Goal: Task Accomplishment & Management: Use online tool/utility

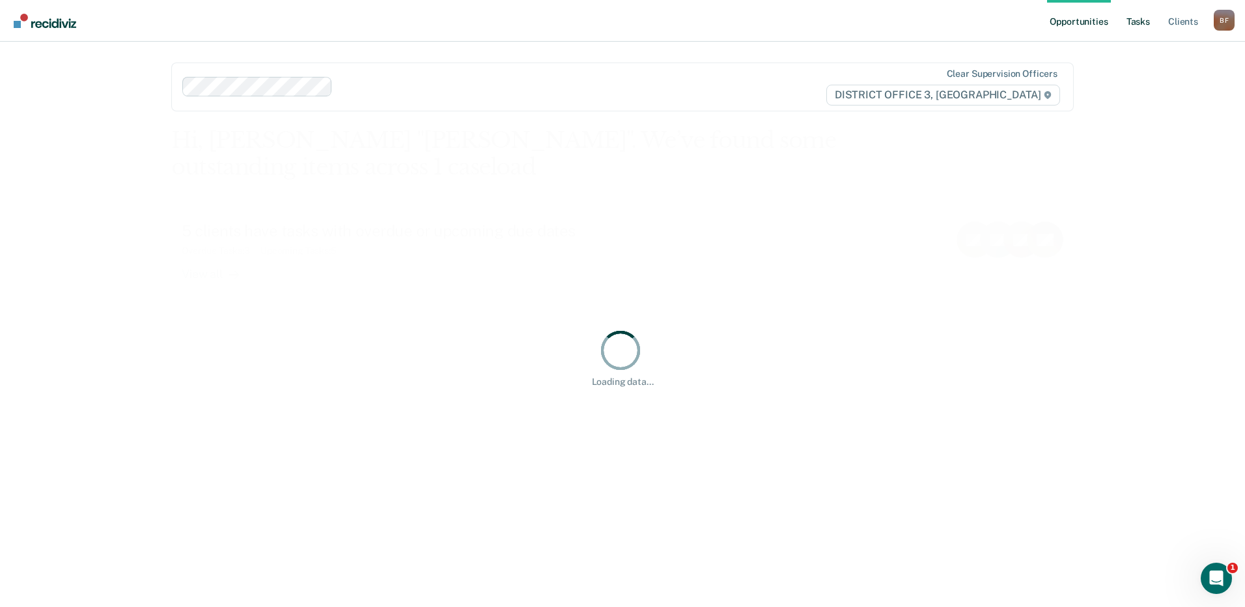
click at [1133, 23] on link "Tasks" at bounding box center [1138, 21] width 29 height 42
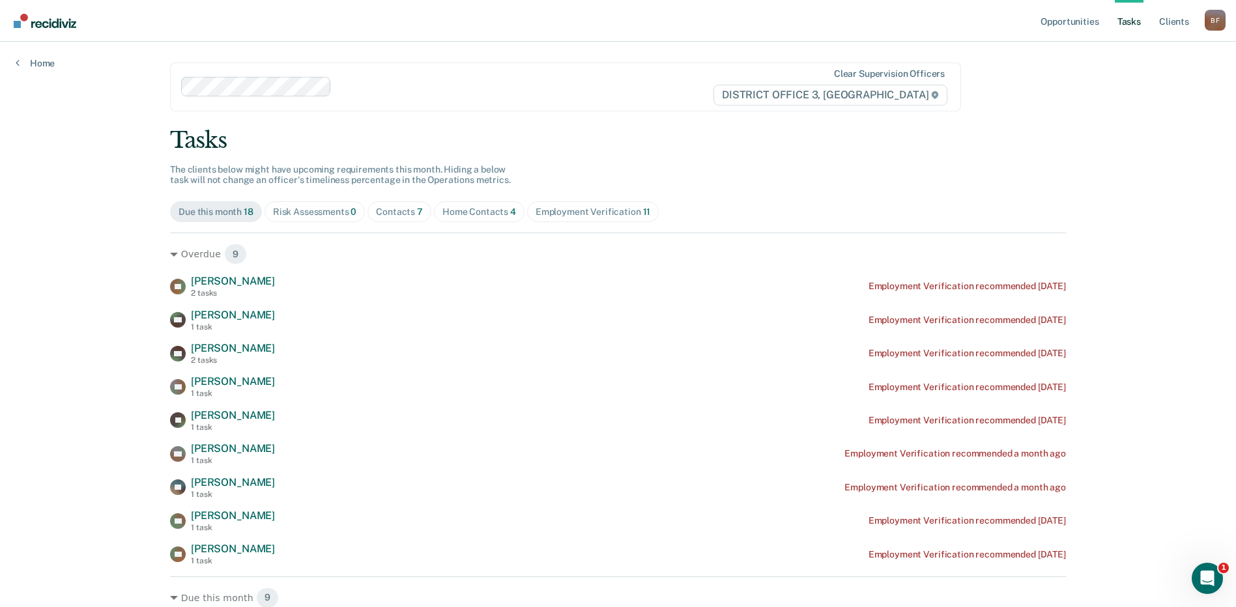
click at [401, 209] on div "Contacts 7" at bounding box center [399, 211] width 47 height 11
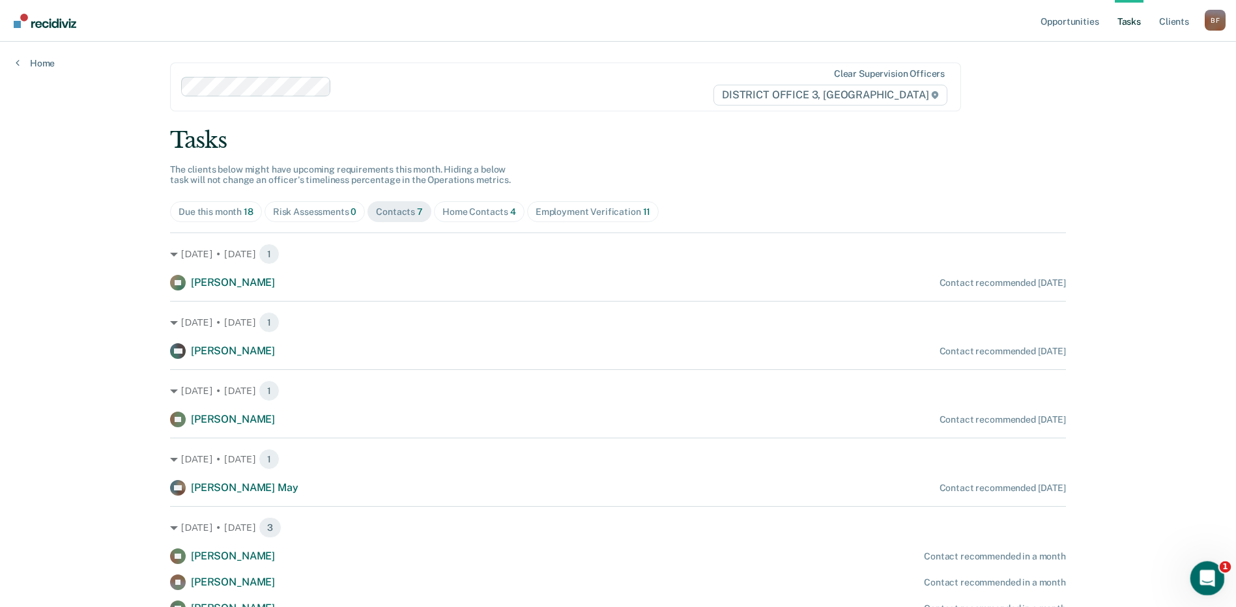
click at [1204, 579] on icon "Open Intercom Messenger" at bounding box center [1205, 576] width 21 height 21
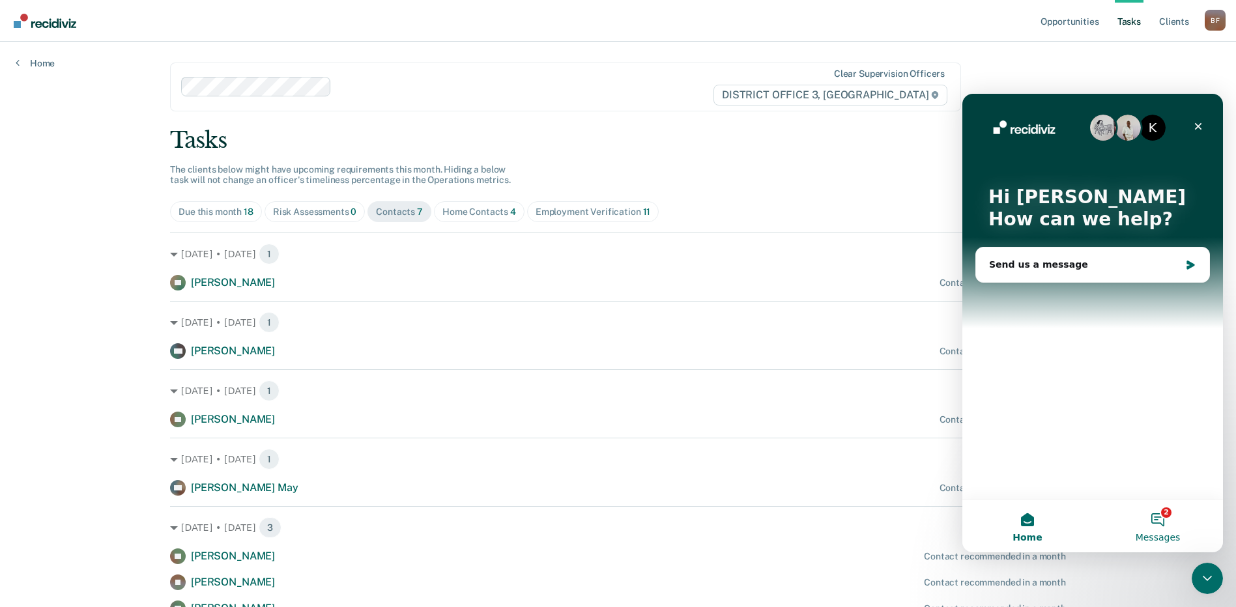
click at [1156, 518] on button "2 Messages" at bounding box center [1157, 526] width 130 height 52
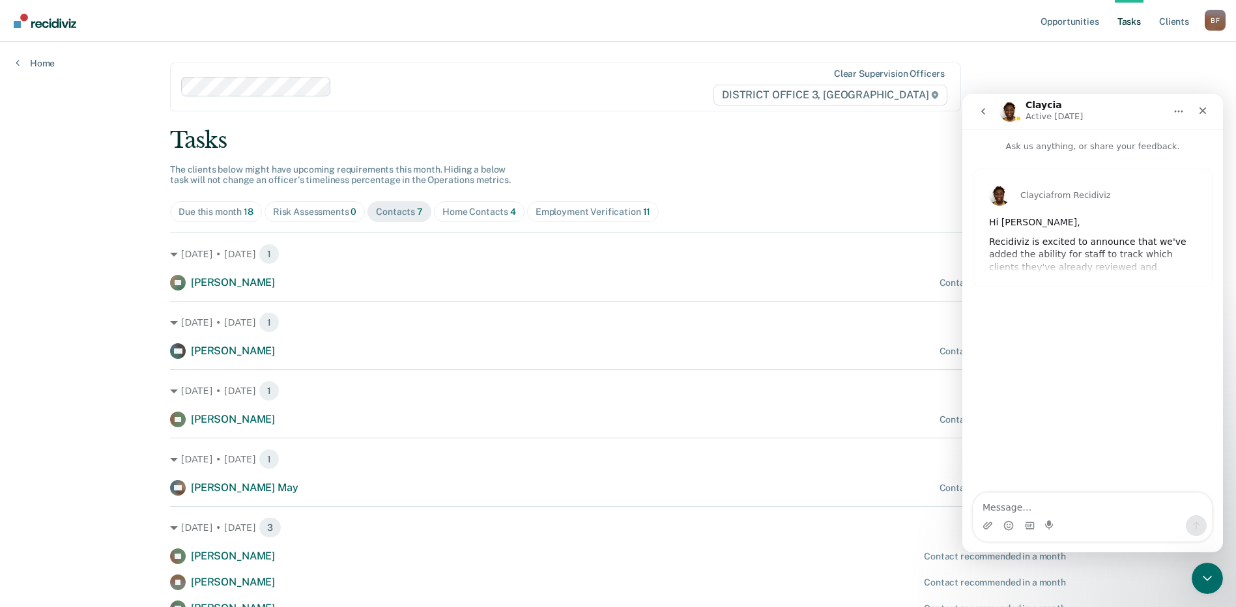
click at [1094, 276] on div "Claycia from Recidiviz Hi [PERSON_NAME], [PERSON_NAME] is excited to announce t…" at bounding box center [1092, 227] width 238 height 117
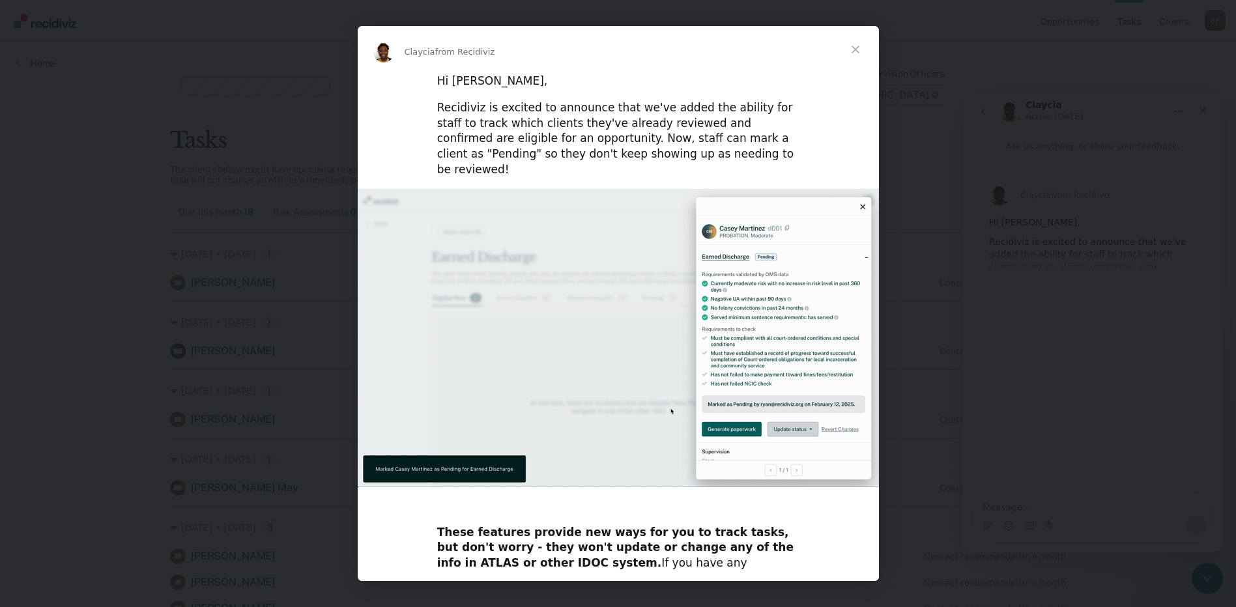
click at [853, 48] on span "Close" at bounding box center [855, 49] width 47 height 47
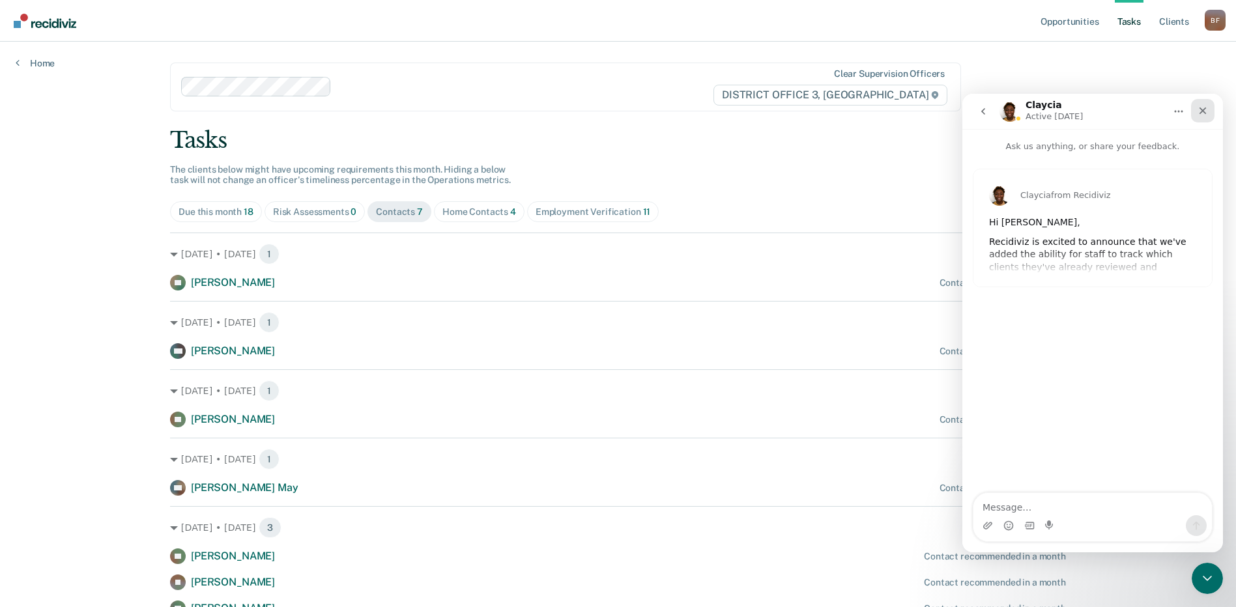
click at [1204, 112] on icon "Close" at bounding box center [1202, 110] width 7 height 7
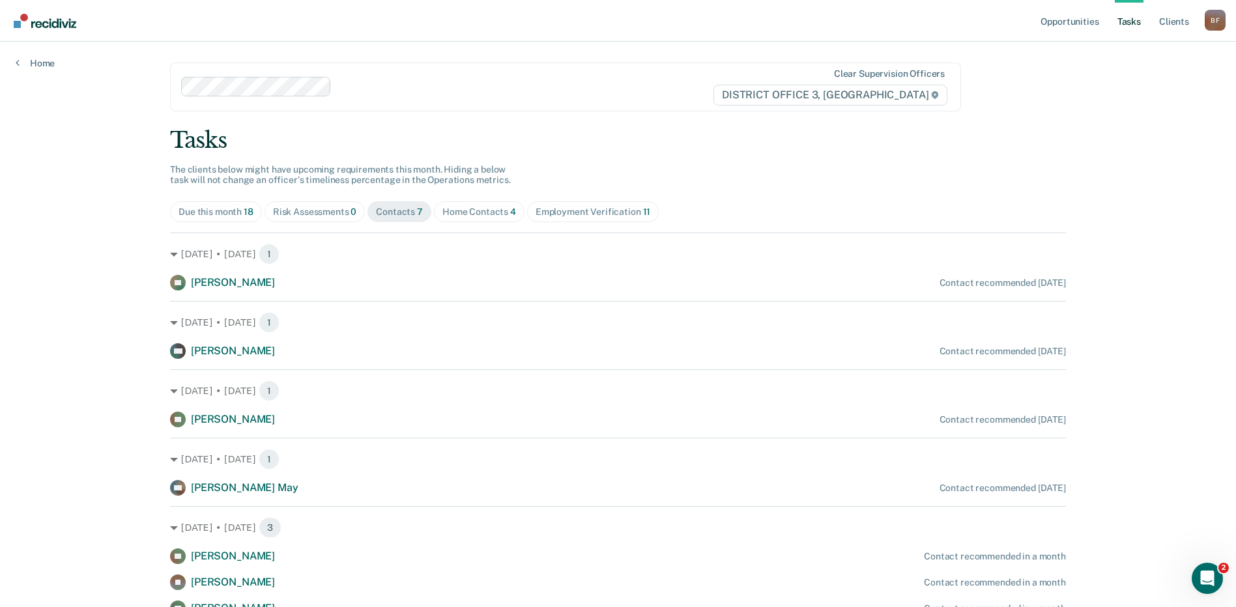
click at [451, 214] on div "Home Contacts 4" at bounding box center [479, 211] width 74 height 11
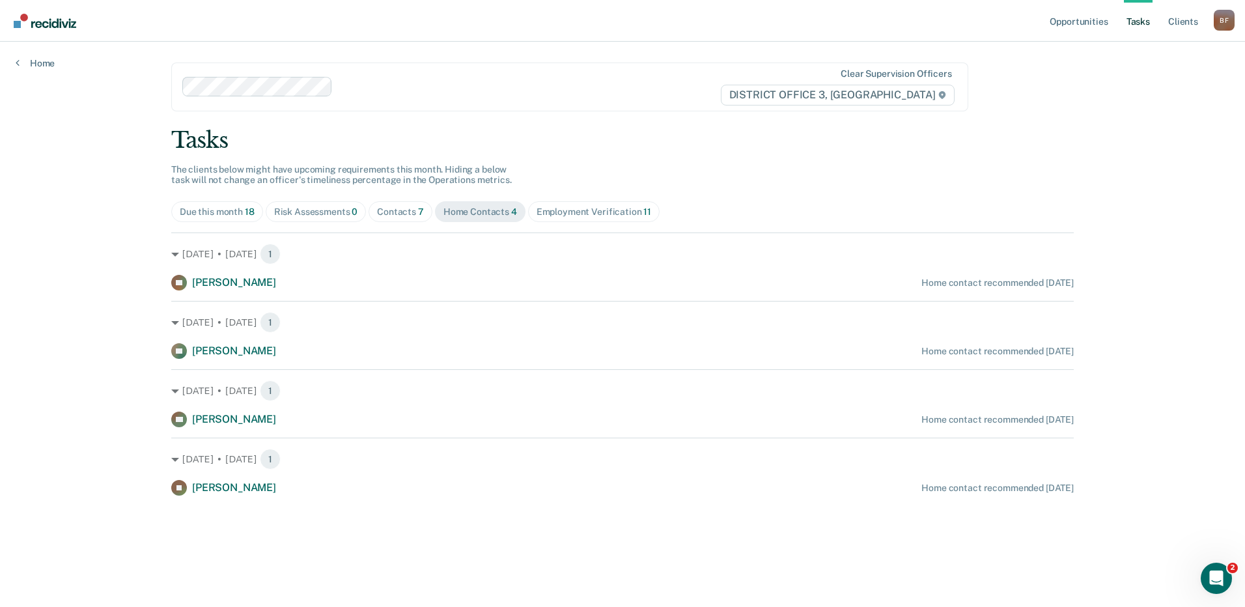
click at [397, 210] on div "Contacts 7" at bounding box center [400, 211] width 47 height 11
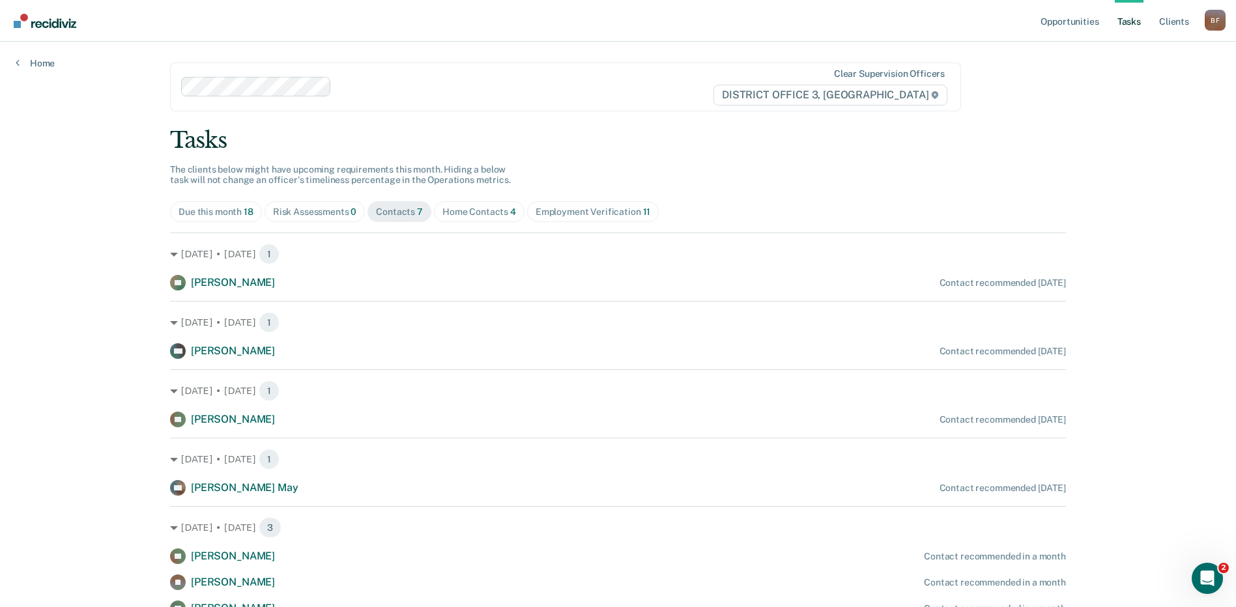
click at [545, 214] on div "Employment Verification 11" at bounding box center [592, 211] width 115 height 11
